Goal: Task Accomplishment & Management: Use online tool/utility

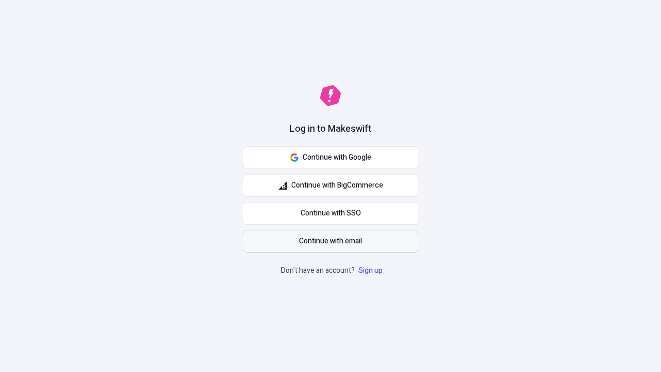
click at [331, 241] on span "Continue with email" at bounding box center [330, 241] width 63 height 11
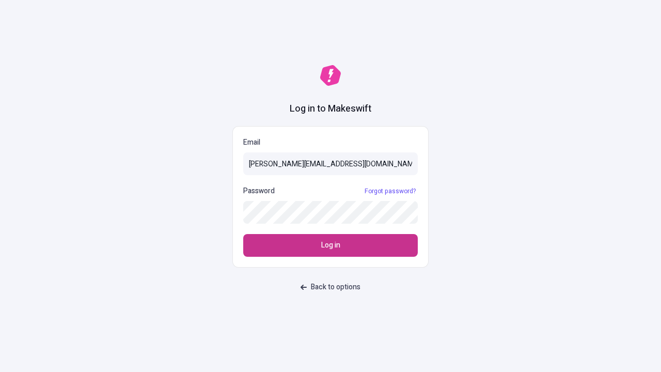
click at [331, 245] on span "Log in" at bounding box center [330, 245] width 19 height 11
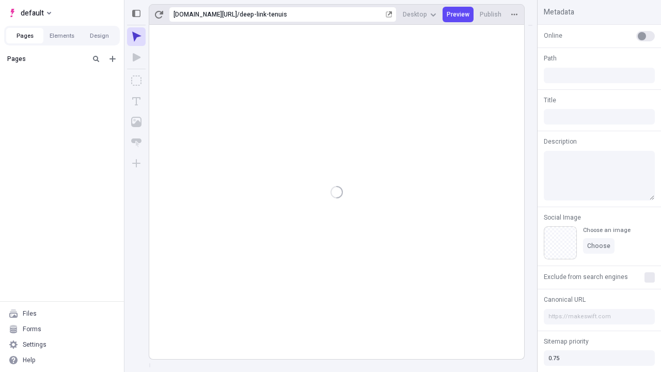
type input "/deep-link-tenuis"
click at [29, 13] on span "default" at bounding box center [32, 13] width 23 height 12
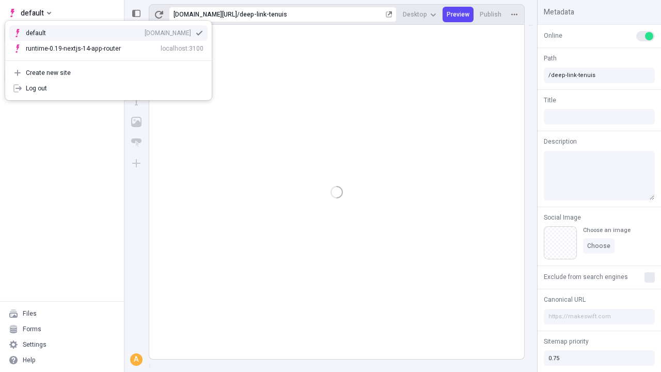
click at [145, 31] on div "[DOMAIN_NAME]" at bounding box center [168, 33] width 46 height 8
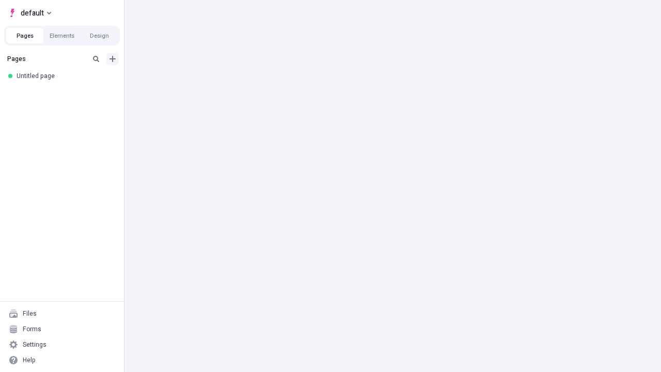
click at [113, 59] on icon "Add new" at bounding box center [113, 59] width 6 height 6
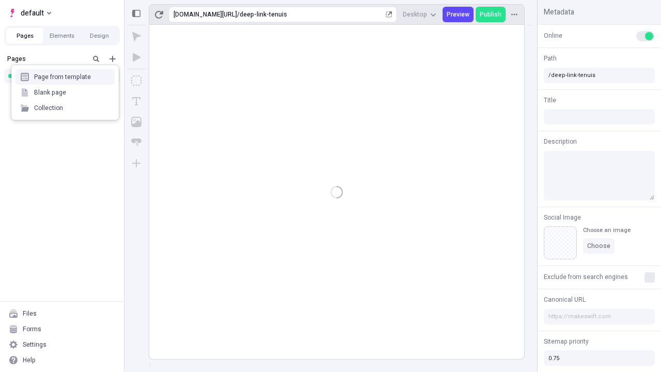
click at [65, 92] on div "Blank page" at bounding box center [64, 92] width 99 height 15
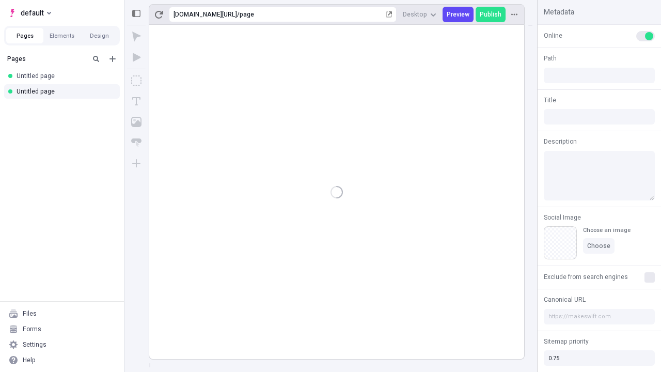
type input "/page"
